Goal: Information Seeking & Learning: Learn about a topic

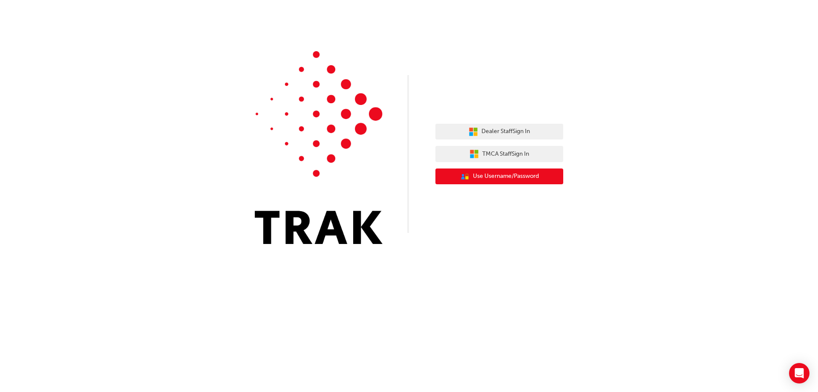
click at [508, 172] on span "Use Username/Password" at bounding box center [506, 176] width 66 height 10
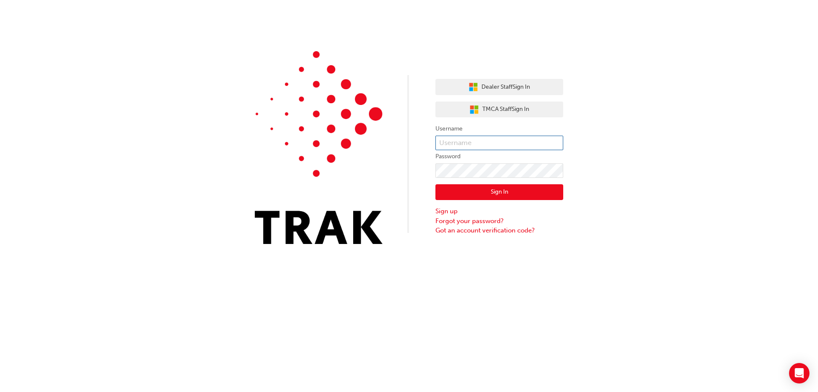
click at [500, 145] on input "text" at bounding box center [500, 143] width 128 height 14
type input "RACHEL.CHURCH"
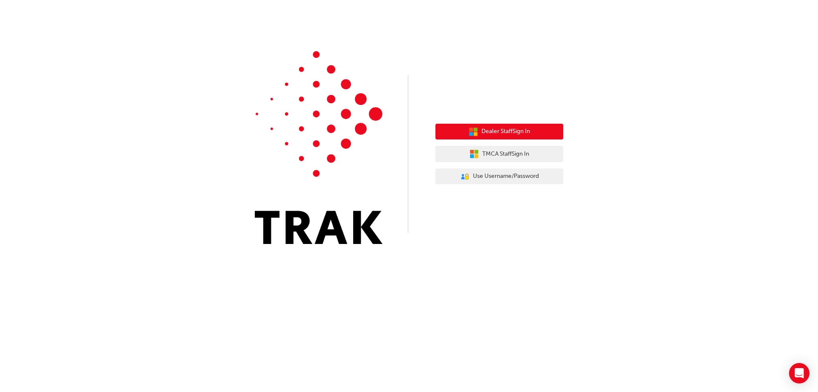
click at [498, 133] on span "Dealer Staff Sign In" at bounding box center [506, 132] width 49 height 10
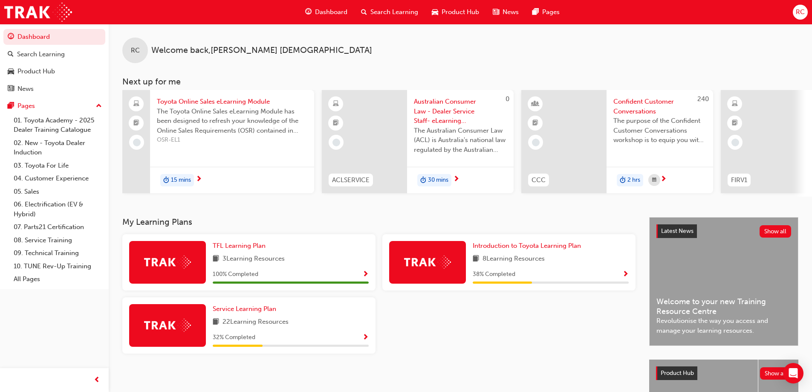
click at [626, 277] on span "Show Progress" at bounding box center [625, 275] width 6 height 8
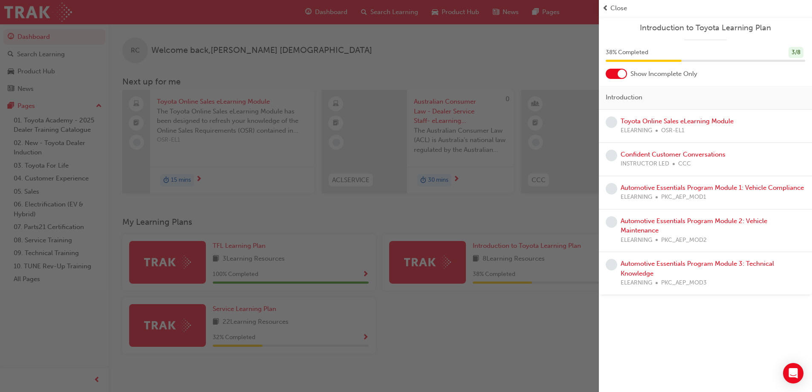
click at [615, 8] on span "Close" at bounding box center [618, 8] width 17 height 10
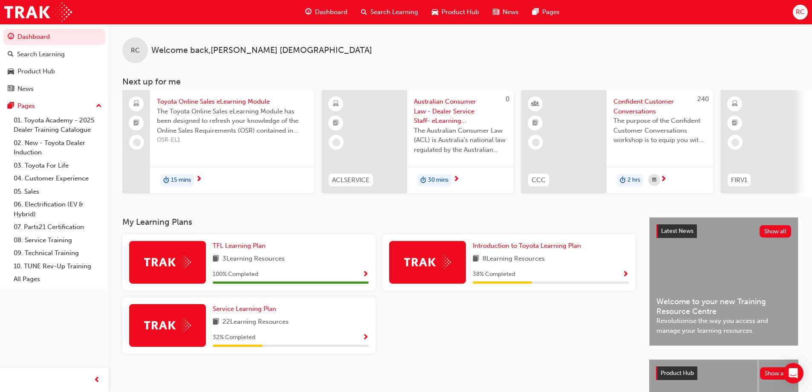
click at [362, 339] on div "32 % Completed" at bounding box center [291, 337] width 156 height 11
click at [365, 341] on span "Show Progress" at bounding box center [365, 338] width 6 height 8
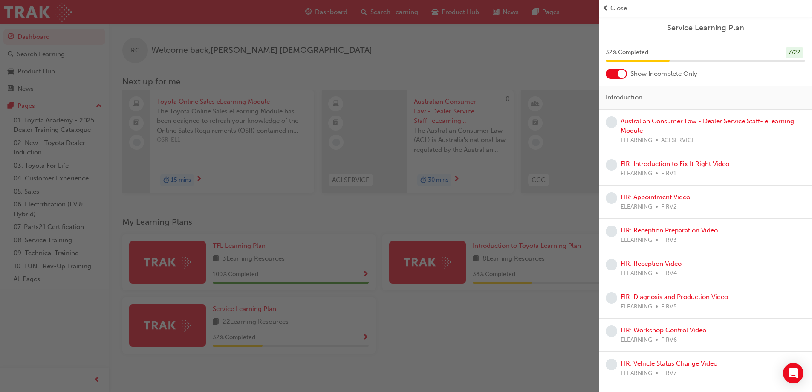
click at [402, 341] on div "button" at bounding box center [299, 196] width 599 height 392
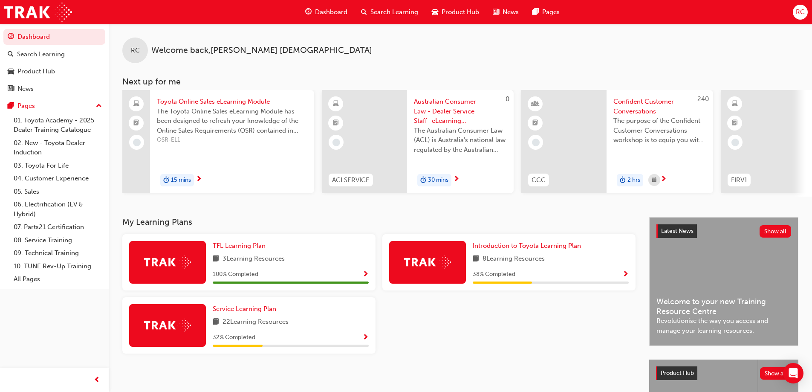
click at [326, 14] on span "Dashboard" at bounding box center [331, 12] width 32 height 10
click at [57, 69] on div "Product Hub" at bounding box center [54, 71] width 93 height 11
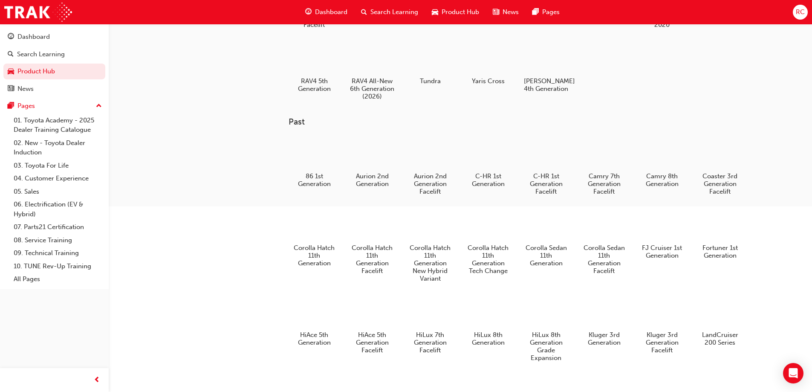
scroll to position [170, 0]
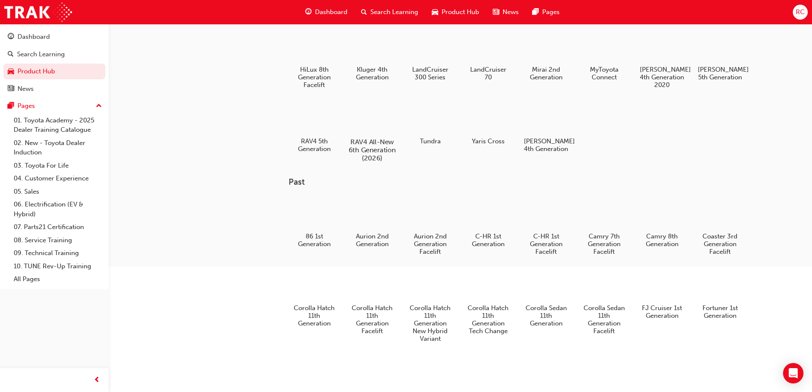
click at [369, 121] on div at bounding box center [371, 117] width 47 height 34
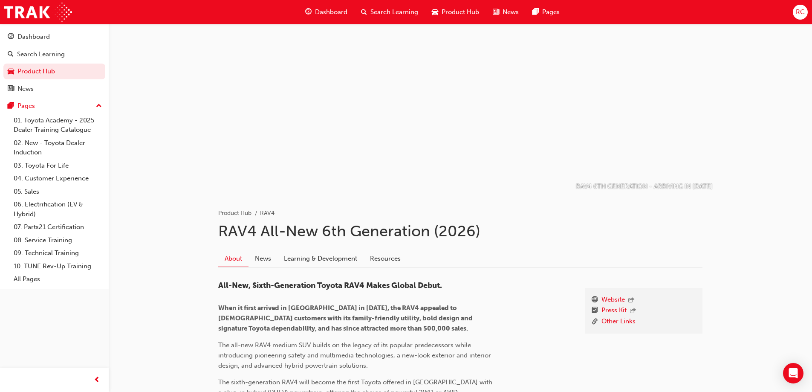
click at [567, 101] on div at bounding box center [460, 109] width 511 height 170
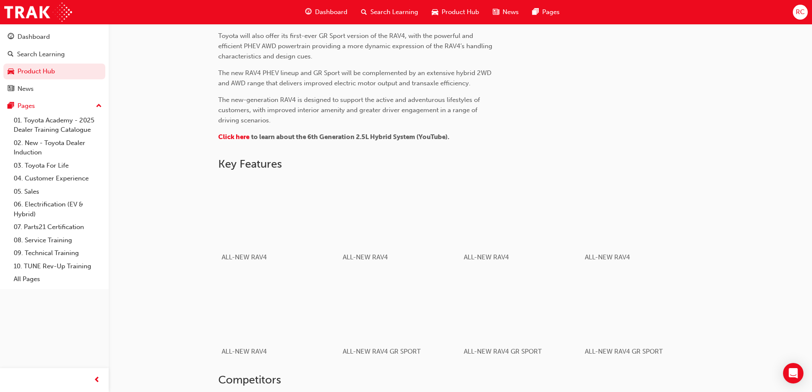
scroll to position [384, 0]
click at [516, 306] on div "button" at bounding box center [520, 306] width 121 height 68
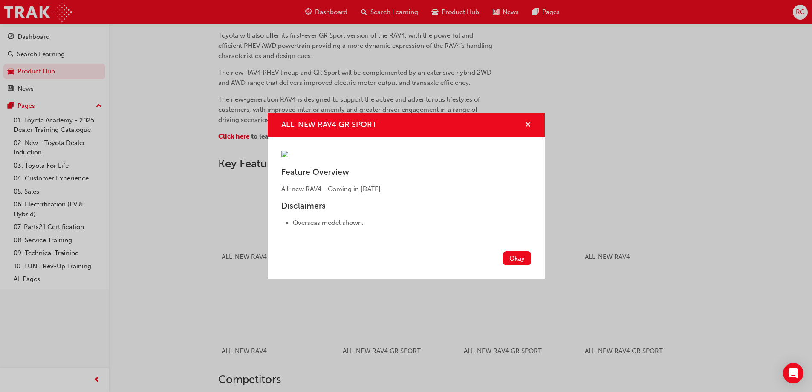
click at [529, 121] on span "cross-icon" at bounding box center [528, 125] width 6 height 8
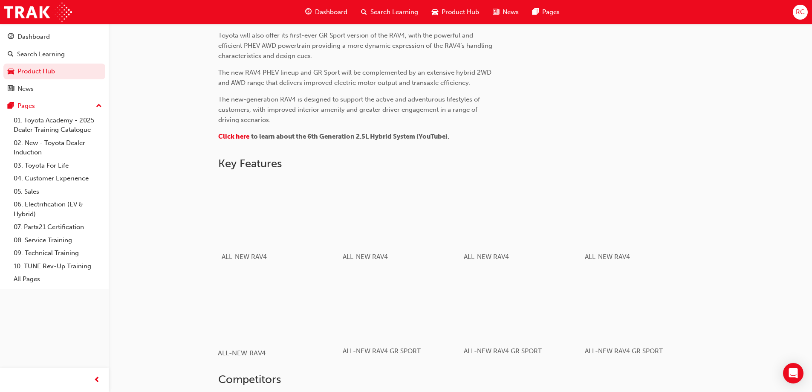
click at [277, 287] on div "button" at bounding box center [278, 306] width 121 height 68
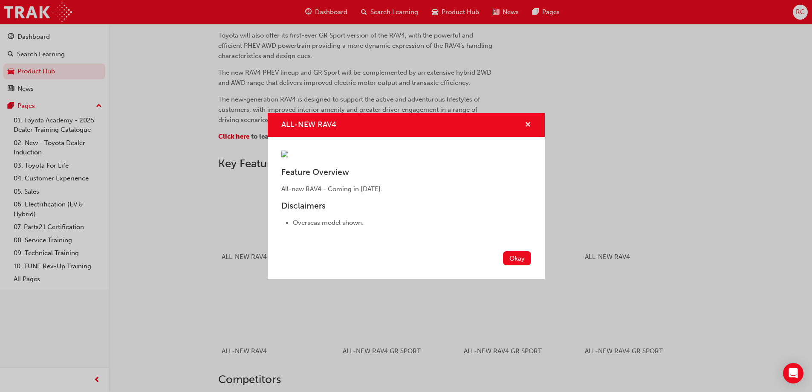
click at [527, 121] on span "cross-icon" at bounding box center [528, 125] width 6 height 8
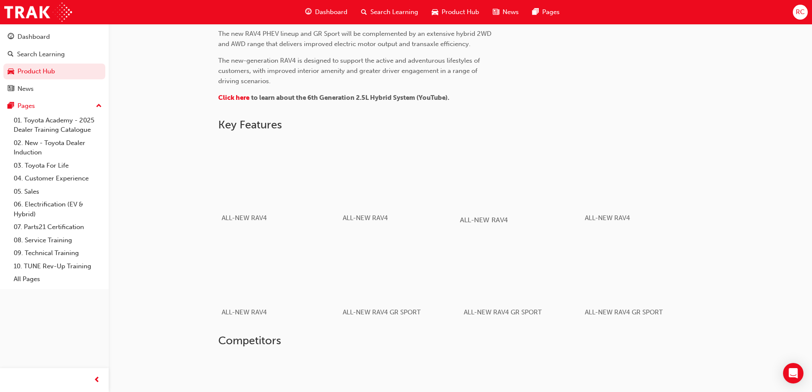
scroll to position [419, 0]
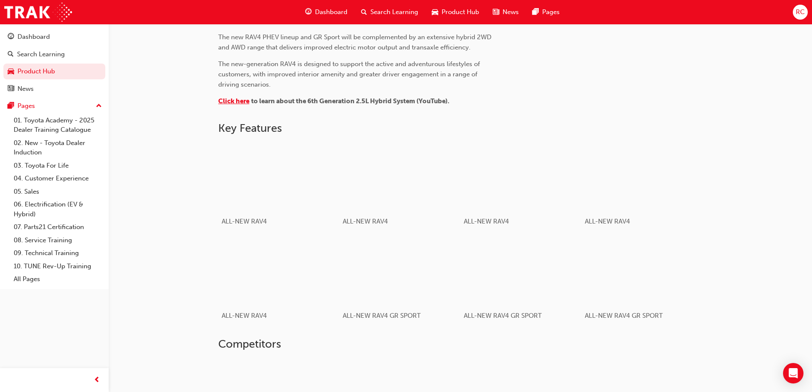
click at [238, 101] on span "Click here" at bounding box center [233, 101] width 31 height 8
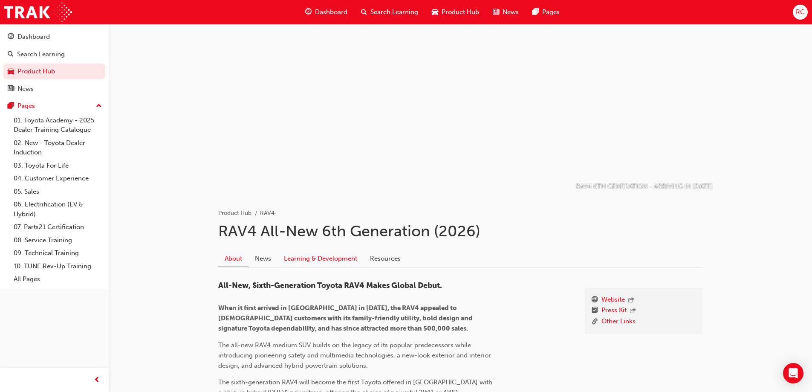
click at [344, 256] on link "Learning & Development" at bounding box center [320, 258] width 86 height 16
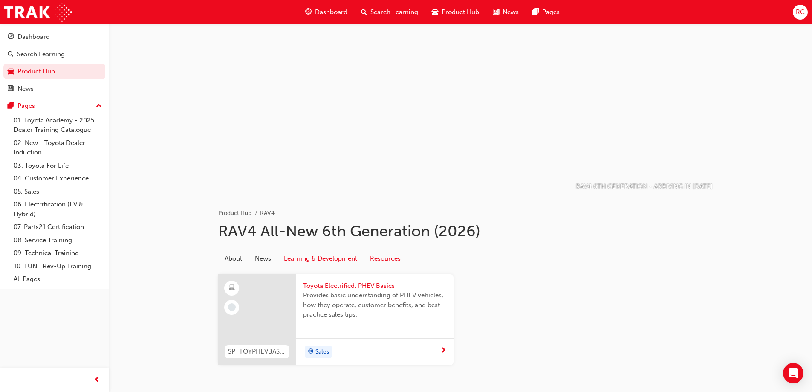
click at [376, 256] on link "Resources" at bounding box center [385, 258] width 43 height 16
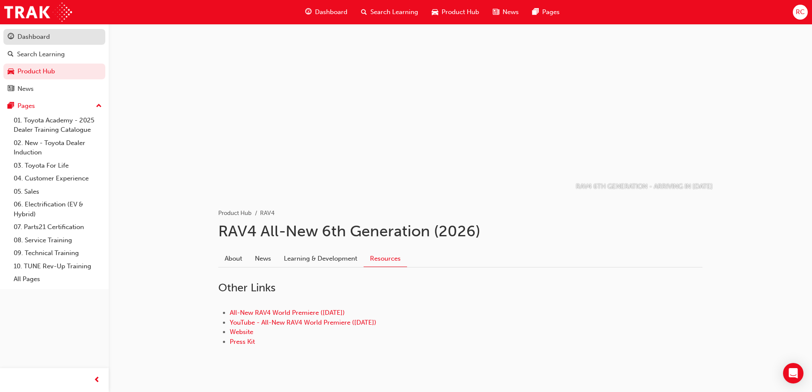
click at [31, 36] on div "Dashboard" at bounding box center [33, 37] width 32 height 10
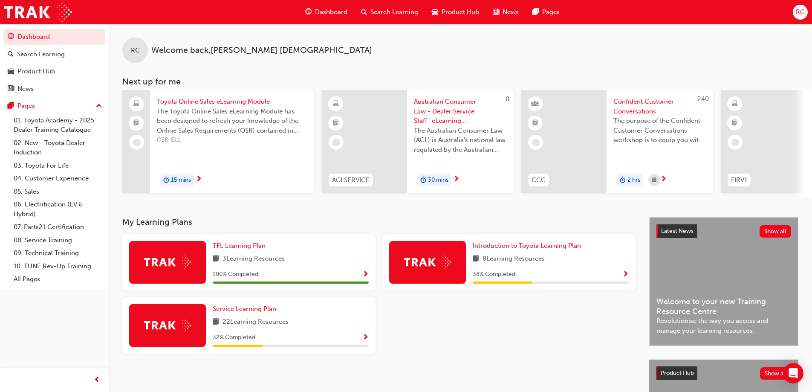
click at [188, 53] on span "Welcome back , Rachel Church" at bounding box center [261, 51] width 221 height 10
click at [319, 12] on span "Dashboard" at bounding box center [331, 12] width 32 height 10
click at [393, 13] on span "Search Learning" at bounding box center [394, 12] width 48 height 10
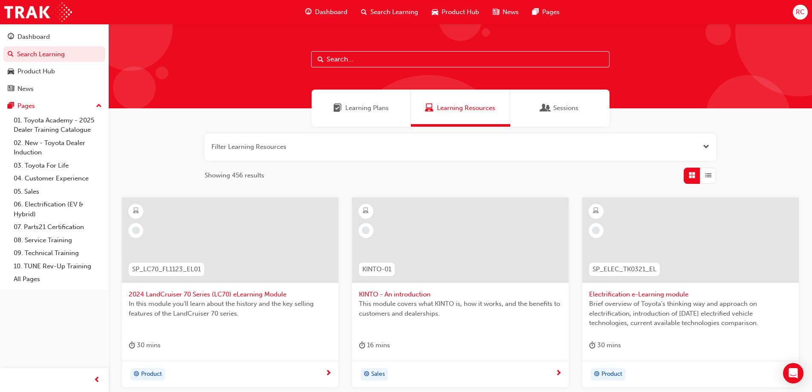
click at [368, 111] on span "Learning Plans" at bounding box center [366, 108] width 43 height 10
